Goal: Task Accomplishment & Management: Complete application form

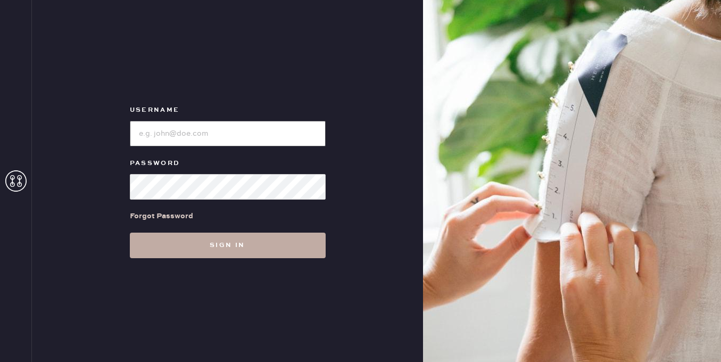
type input "[EMAIL_ADDRESS][DOMAIN_NAME]"
click at [220, 242] on button "Sign in" at bounding box center [228, 246] width 196 height 26
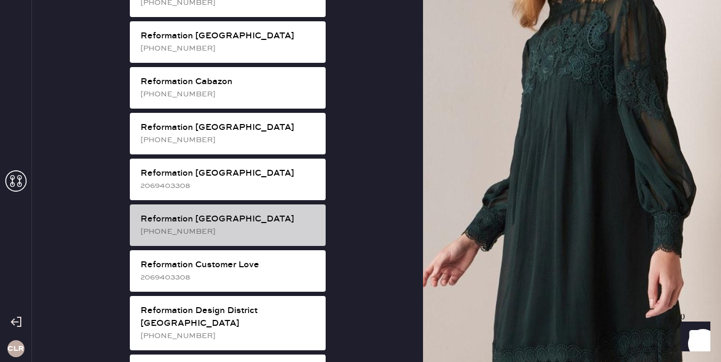
scroll to position [324, 0]
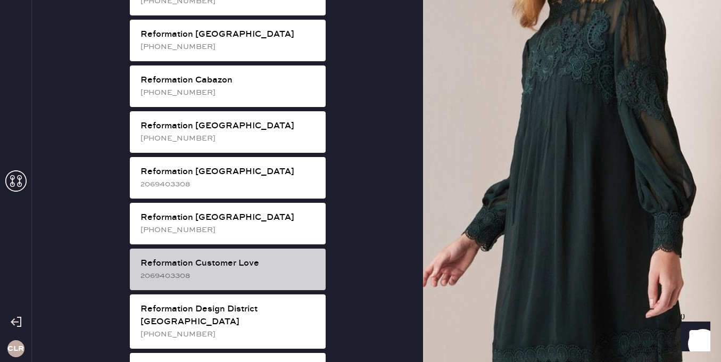
click at [241, 270] on div "2069403308" at bounding box center [228, 276] width 177 height 12
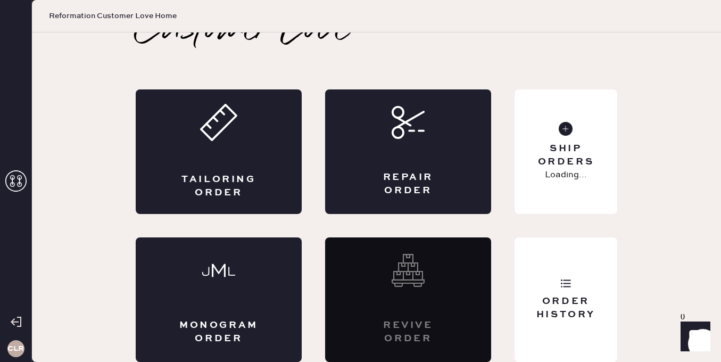
scroll to position [24, 0]
click at [443, 181] on div "Repair Order" at bounding box center [408, 184] width 81 height 27
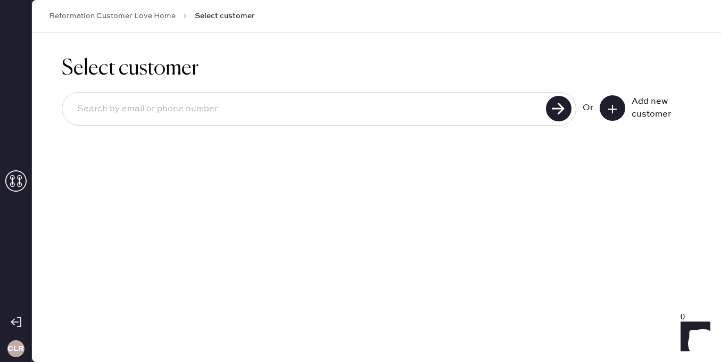
click at [610, 121] on div "Or Add new customer" at bounding box center [377, 109] width 630 height 34
click at [611, 106] on icon at bounding box center [612, 109] width 11 height 11
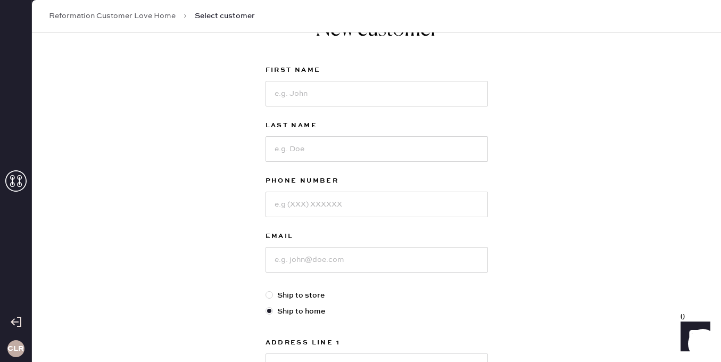
scroll to position [72, 0]
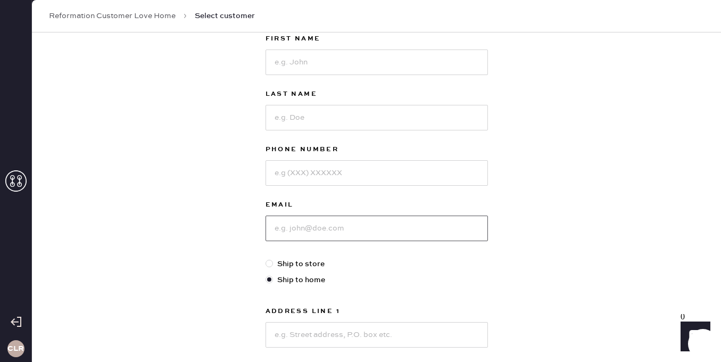
click at [314, 226] on input at bounding box center [377, 229] width 222 height 26
paste input "[EMAIL_ADDRESS][DOMAIN_NAME]"
type input "[EMAIL_ADDRESS][DOMAIN_NAME]"
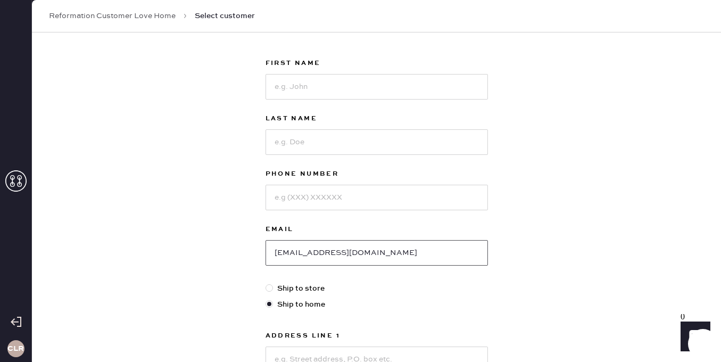
scroll to position [10, 0]
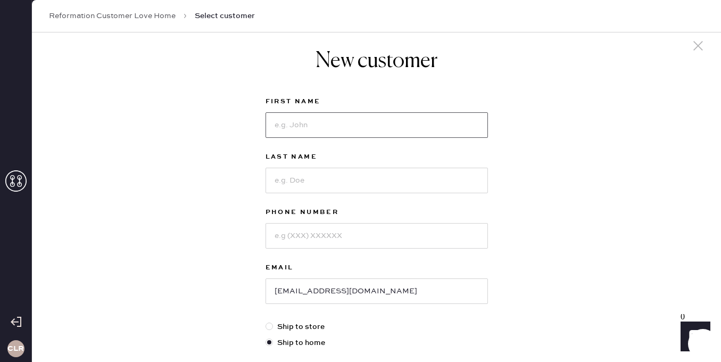
click at [331, 124] on input at bounding box center [377, 125] width 222 height 26
paste input "Page"
type input "Page"
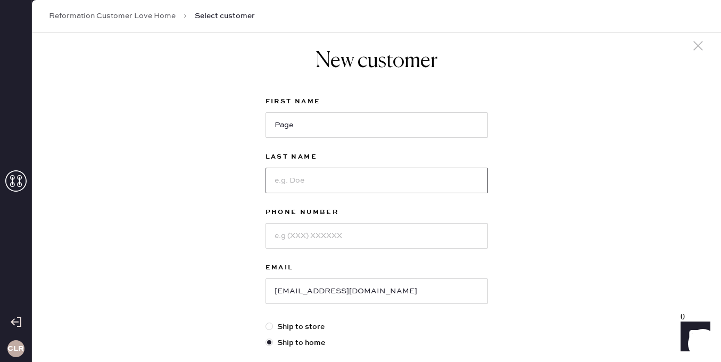
click at [327, 179] on input at bounding box center [377, 181] width 222 height 26
paste input "[PERSON_NAME]"
type input "[PERSON_NAME]"
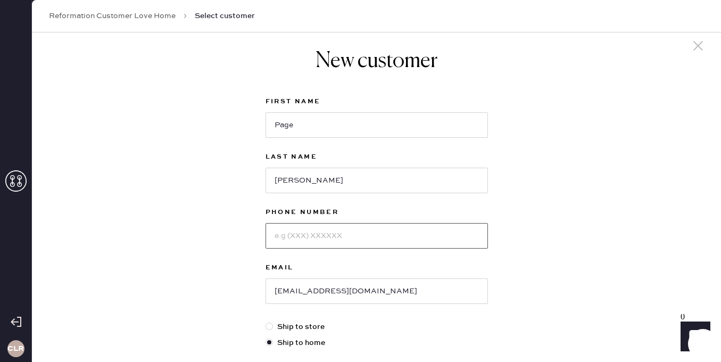
click at [333, 233] on input at bounding box center [377, 236] width 222 height 26
paste input "[PHONE_NUMBER]"
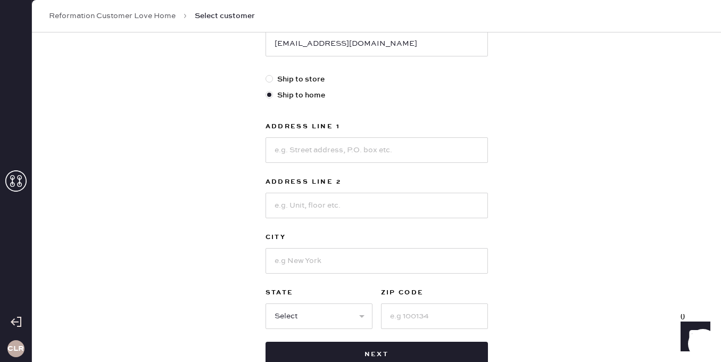
scroll to position [268, 0]
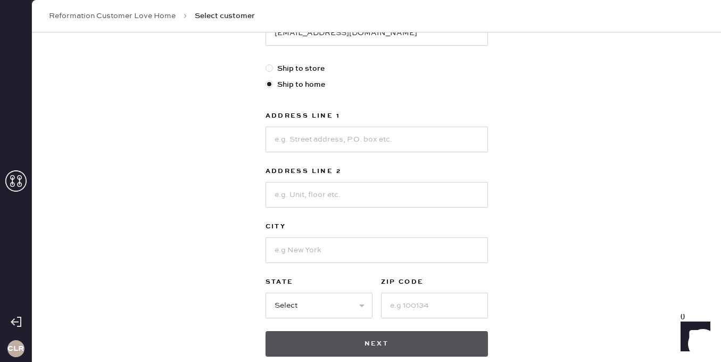
type input "[PHONE_NUMBER]"
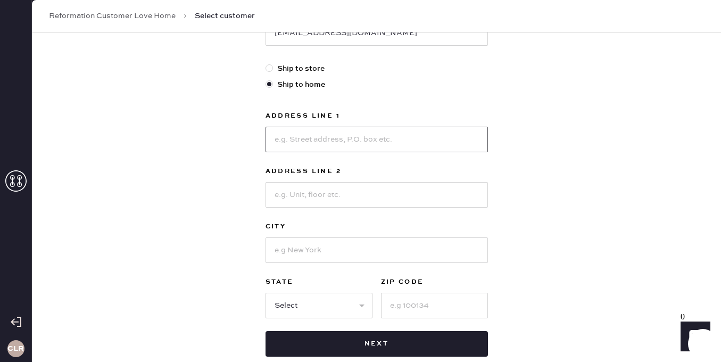
click at [352, 136] on input at bounding box center [377, 140] width 222 height 26
paste input "[STREET_ADDRESS][PERSON_NAME]"
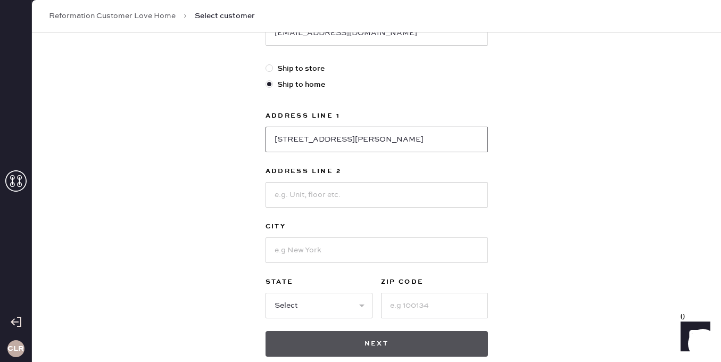
type input "[STREET_ADDRESS][PERSON_NAME]"
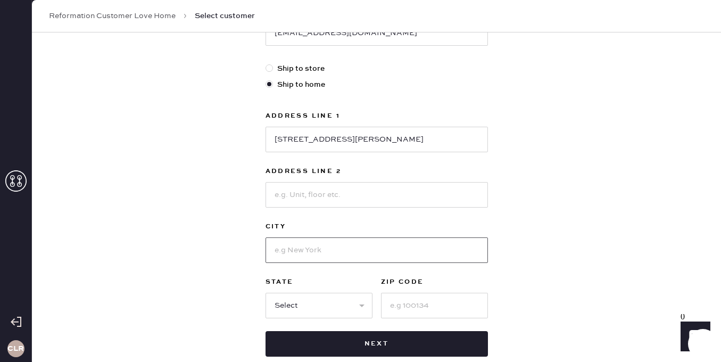
click at [307, 242] on input at bounding box center [377, 250] width 222 height 26
paste input "[GEOGRAPHIC_DATA]"
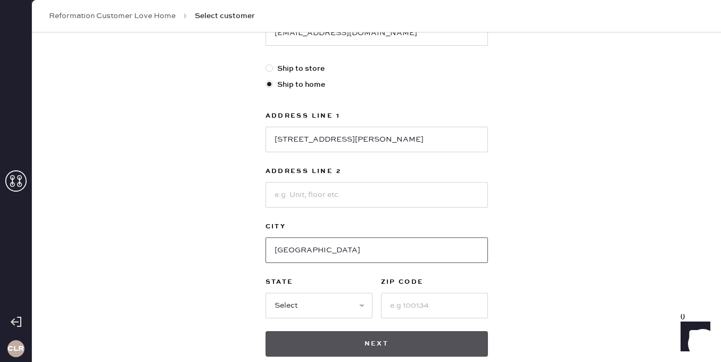
type input "[GEOGRAPHIC_DATA]"
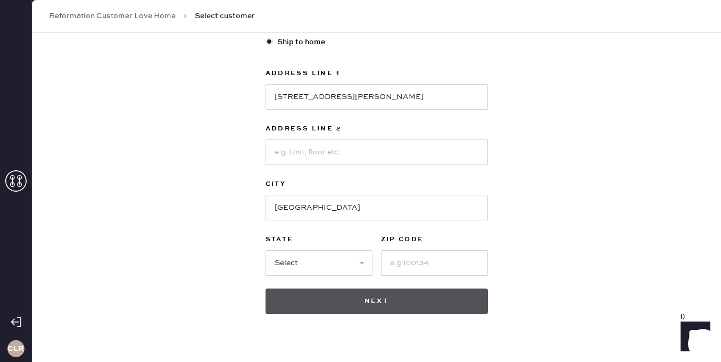
scroll to position [321, 0]
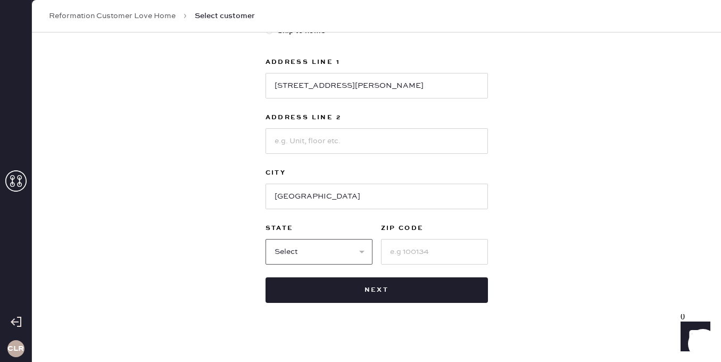
click at [315, 245] on select "Select AK AL AR AZ CA CO CT [GEOGRAPHIC_DATA] DE FL [GEOGRAPHIC_DATA] HI [GEOGR…" at bounding box center [319, 252] width 107 height 26
select select "PA"
click at [425, 249] on input at bounding box center [434, 252] width 107 height 26
paste input "19147"
type input "19147"
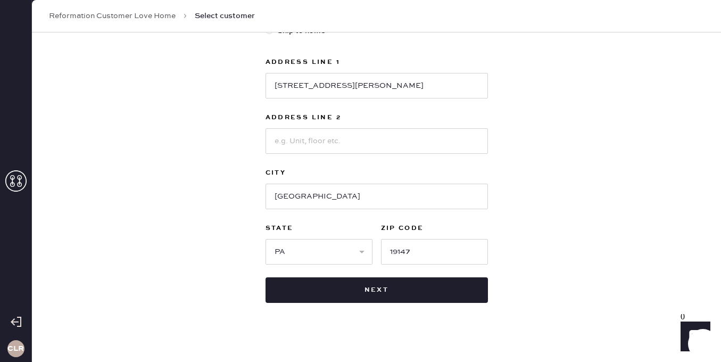
click at [537, 244] on div "New customer First Name Page Last Name [PERSON_NAME] Phone Number [PHONE_NUMBER…" at bounding box center [376, 41] width 689 height 660
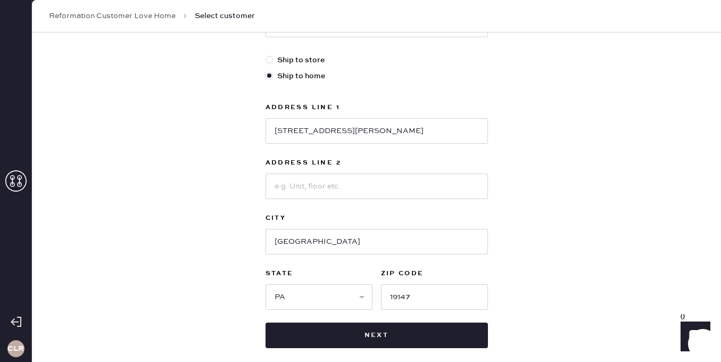
scroll to position [330, 0]
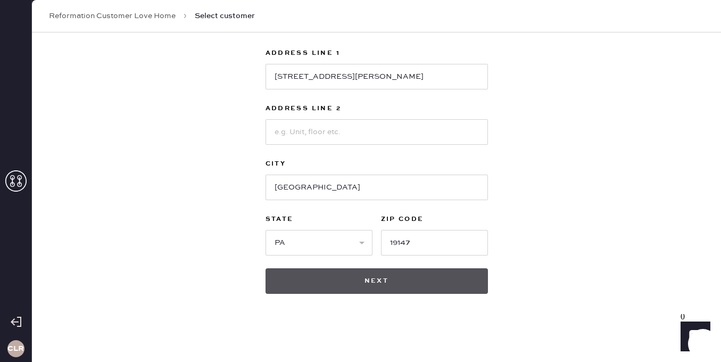
click at [362, 278] on button "Next" at bounding box center [377, 281] width 222 height 26
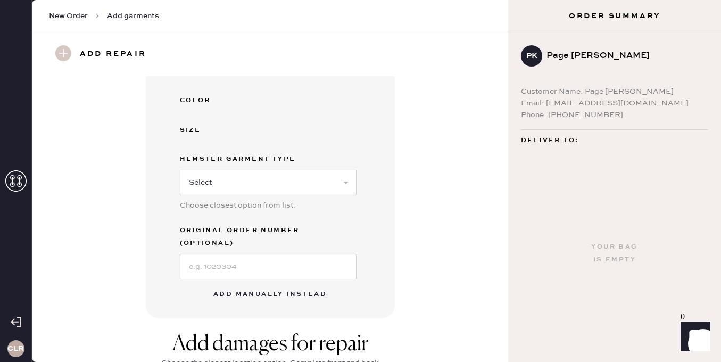
click at [249, 284] on button "Add manually instead" at bounding box center [270, 294] width 126 height 21
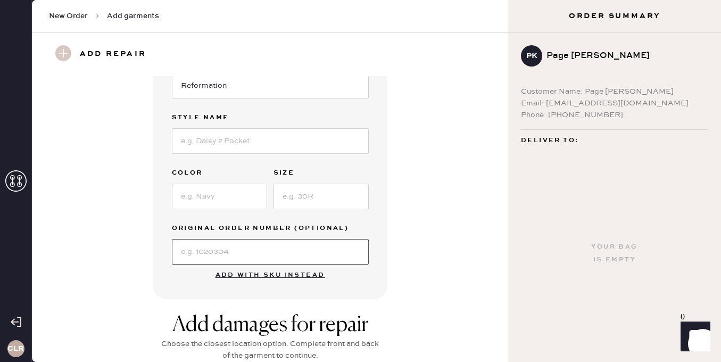
click at [246, 246] on input at bounding box center [270, 252] width 197 height 26
paste input "S23398659"
type input "S23398659"
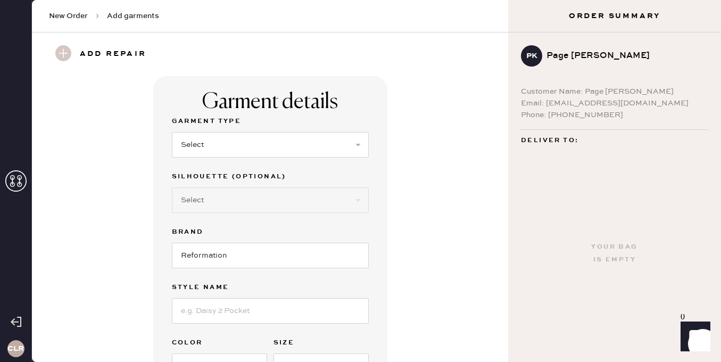
scroll to position [57, 0]
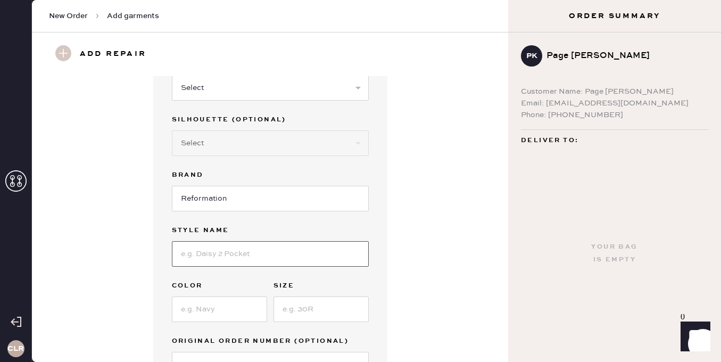
click at [229, 255] on input at bounding box center [270, 254] width 197 height 26
paste input "Baylor Linen Short"
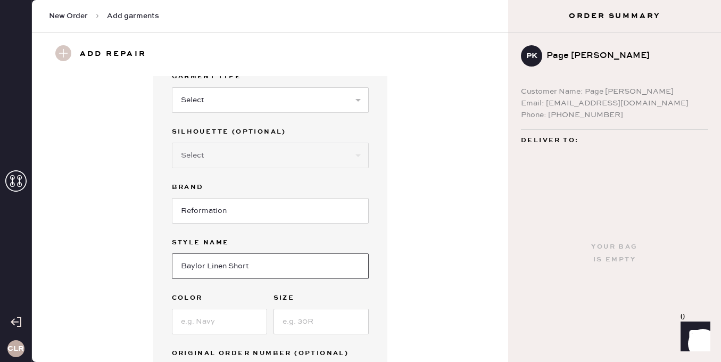
scroll to position [14, 0]
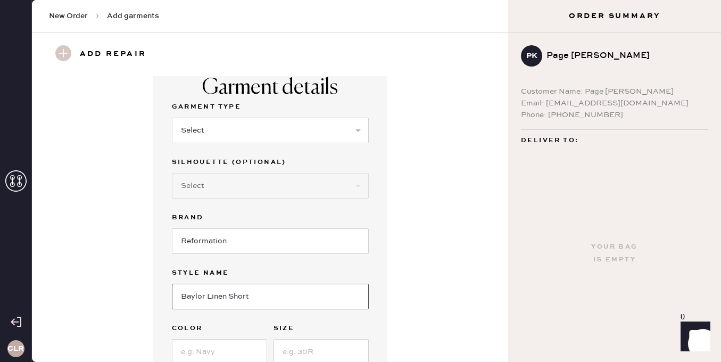
type input "Baylor Linen Short"
click at [229, 127] on select "Select Basic Skirt Jeans Leggings Pants Shorts Basic Sleeved Dress Basic Sleeve…" at bounding box center [270, 131] width 197 height 26
select select "31"
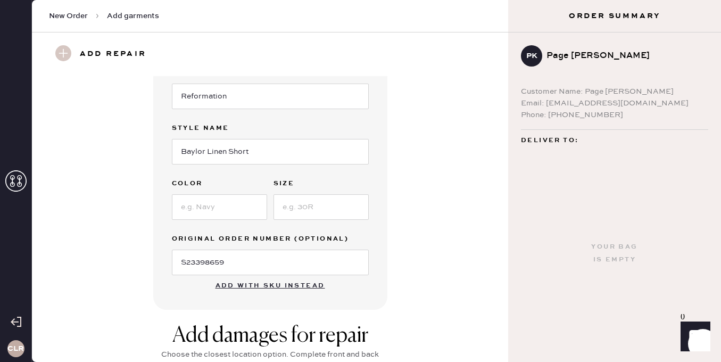
scroll to position [165, 0]
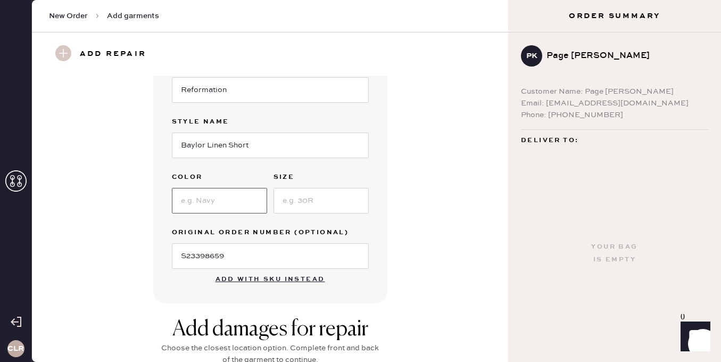
click at [221, 197] on input at bounding box center [219, 201] width 95 height 26
paste input "Oatmeal"
type input "Oatmeal"
click at [296, 208] on input at bounding box center [321, 201] width 95 height 26
paste input "2"
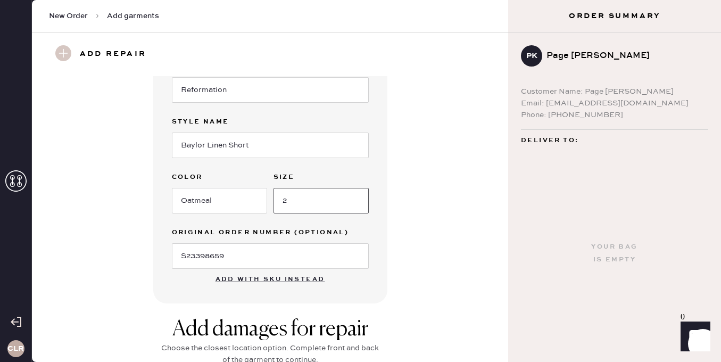
type input "2"
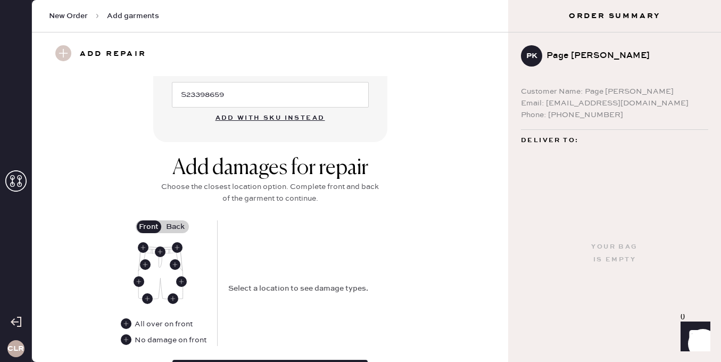
scroll to position [422, 0]
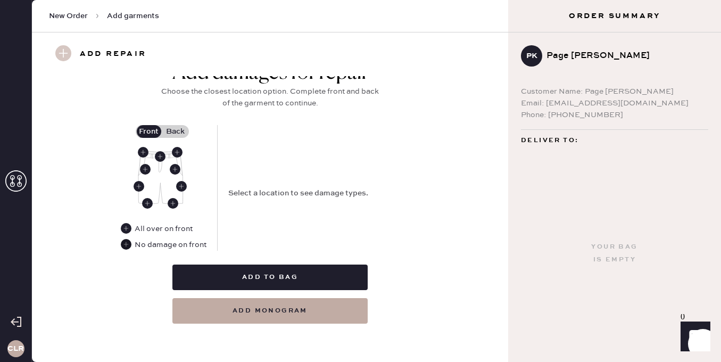
click at [123, 247] on use at bounding box center [126, 244] width 11 height 11
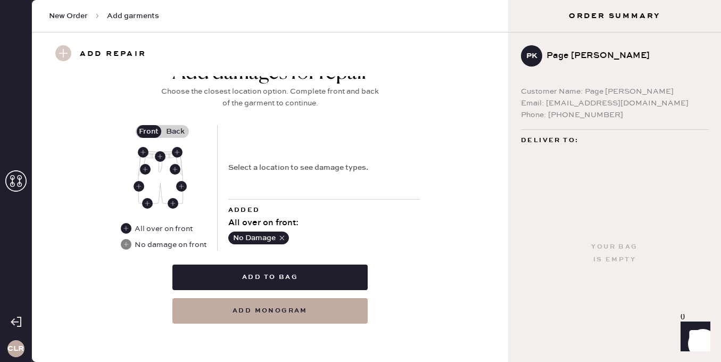
click at [181, 128] on label "Back" at bounding box center [175, 131] width 27 height 13
click at [176, 131] on input "Back" at bounding box center [176, 131] width 0 height 0
click at [159, 157] on use at bounding box center [160, 156] width 11 height 11
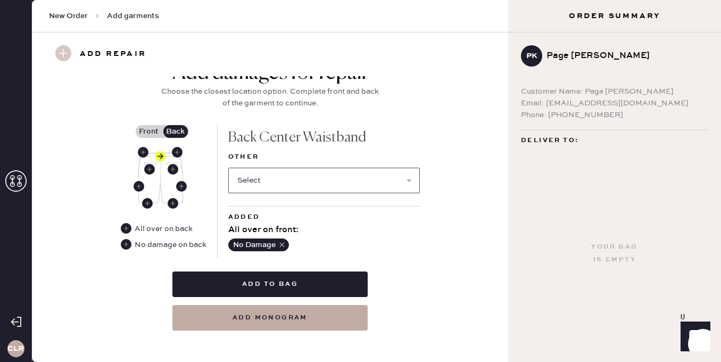
click at [289, 178] on select "Select Broken / Ripped Hem Broken Beads Broken Belt Loop Broken Button Broken E…" at bounding box center [324, 181] width 192 height 26
select select "1322"
select select
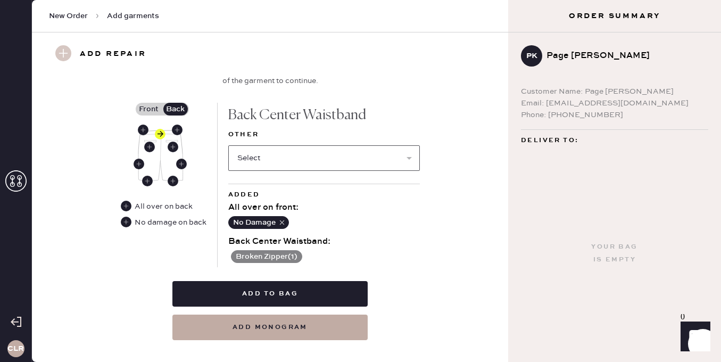
scroll to position [461, 0]
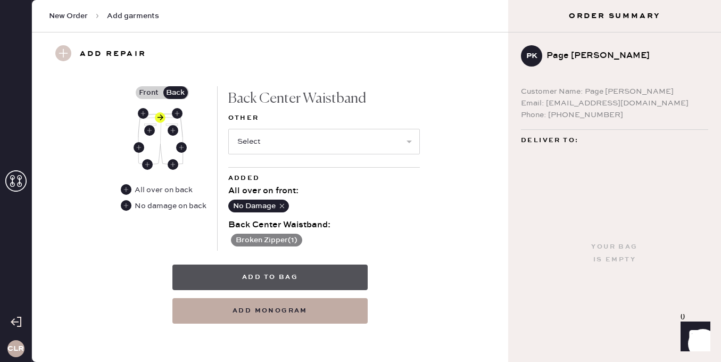
click at [268, 281] on button "Add to bag" at bounding box center [269, 277] width 195 height 26
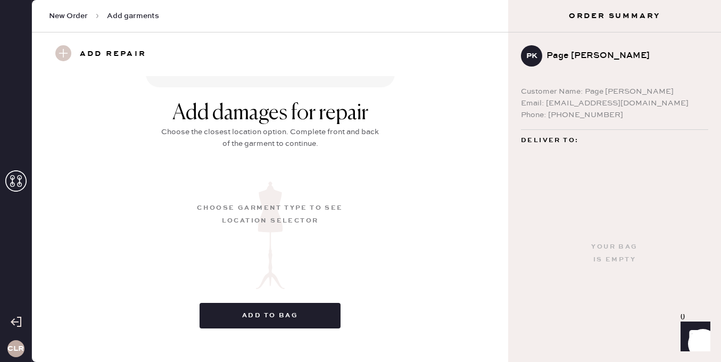
scroll to position [162, 0]
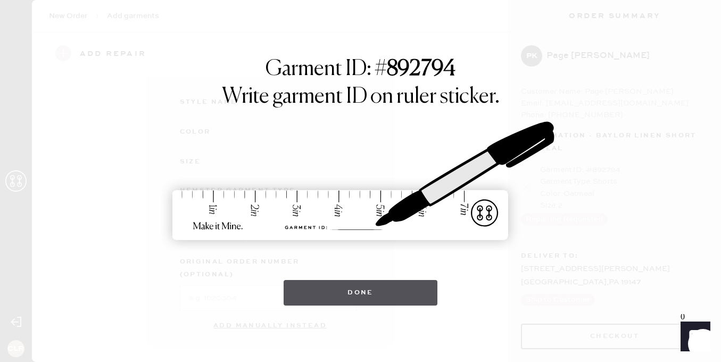
click at [374, 293] on button "Done" at bounding box center [361, 293] width 154 height 26
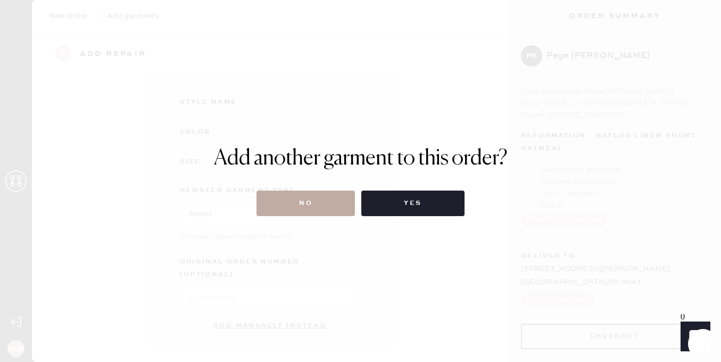
click at [313, 209] on button "No" at bounding box center [305, 204] width 98 height 26
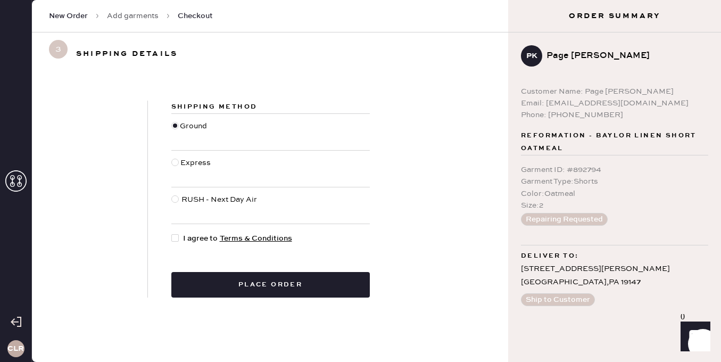
click at [174, 237] on div at bounding box center [174, 237] width 7 height 7
click at [172, 233] on input "I agree to Terms & Conditions" at bounding box center [171, 233] width 1 height 1
checkbox input "true"
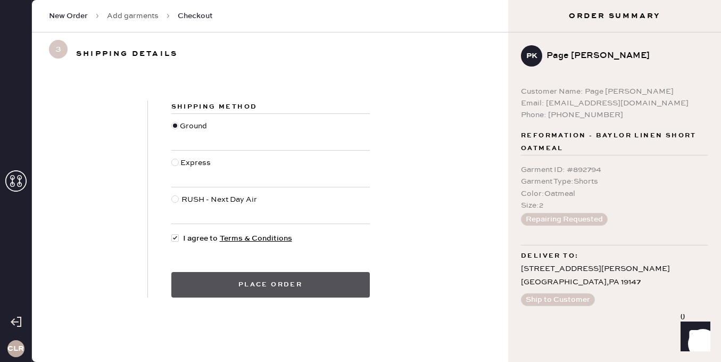
click at [324, 282] on button "Place order" at bounding box center [270, 285] width 198 height 26
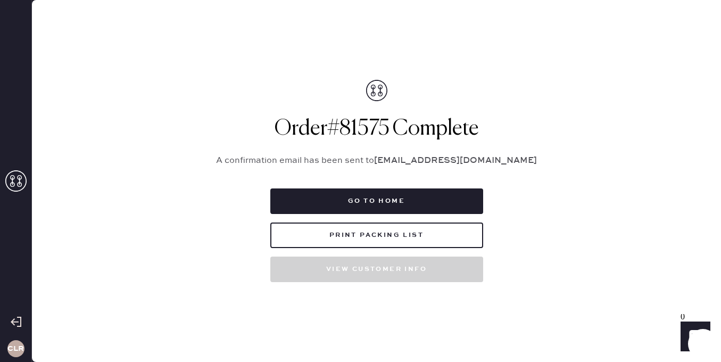
click at [379, 128] on h1 "Order # 81575 Complete" at bounding box center [377, 129] width 346 height 26
copy h1 "81575"
click at [365, 238] on button "Print Packing List" at bounding box center [376, 235] width 213 height 26
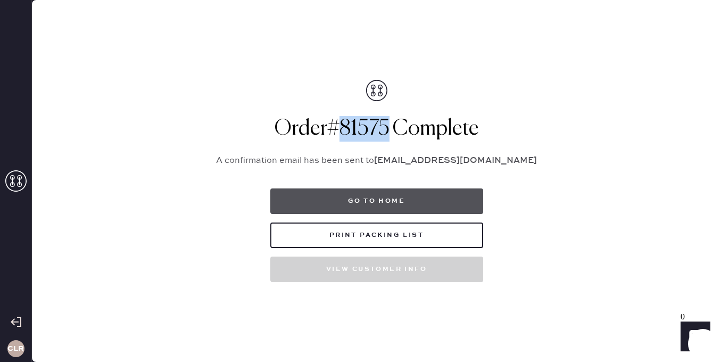
click at [376, 200] on button "Go to home" at bounding box center [376, 201] width 213 height 26
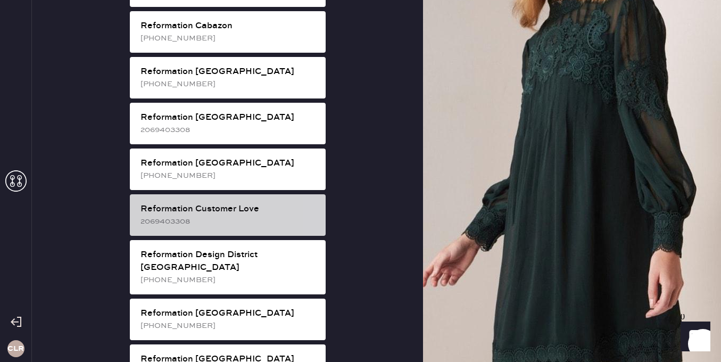
scroll to position [380, 0]
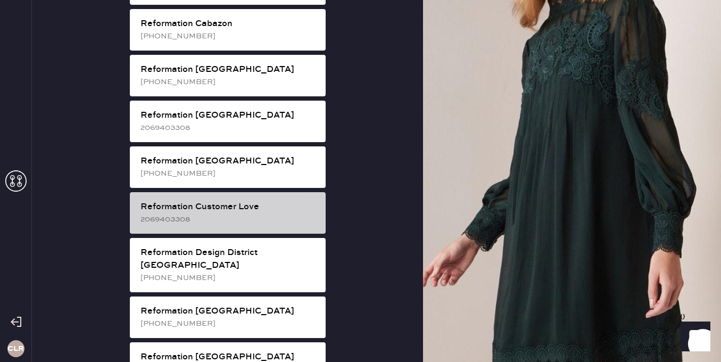
click at [239, 213] on div "2069403308" at bounding box center [228, 219] width 177 height 12
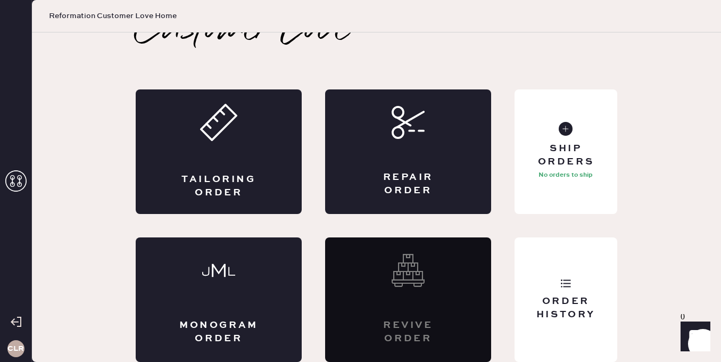
scroll to position [24, 0]
click at [562, 160] on div "Ship Orders" at bounding box center [566, 155] width 86 height 27
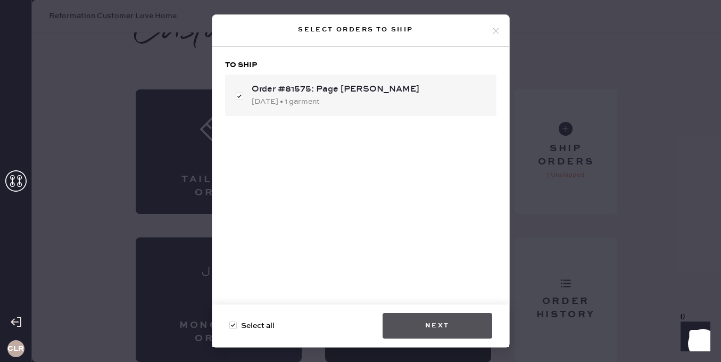
click at [425, 317] on button "Next" at bounding box center [438, 326] width 110 height 26
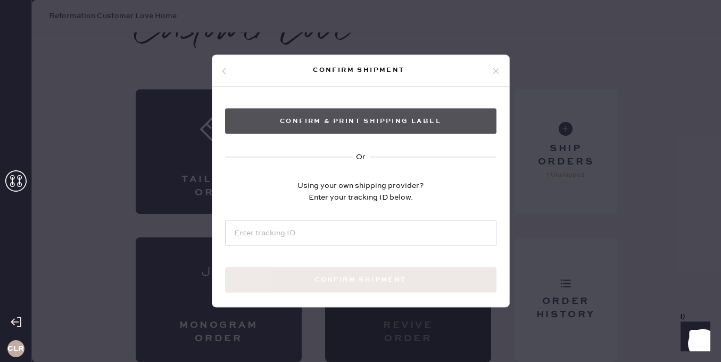
click at [369, 120] on button "Confirm & Print shipping label" at bounding box center [360, 122] width 271 height 26
